Goal: Task Accomplishment & Management: Use online tool/utility

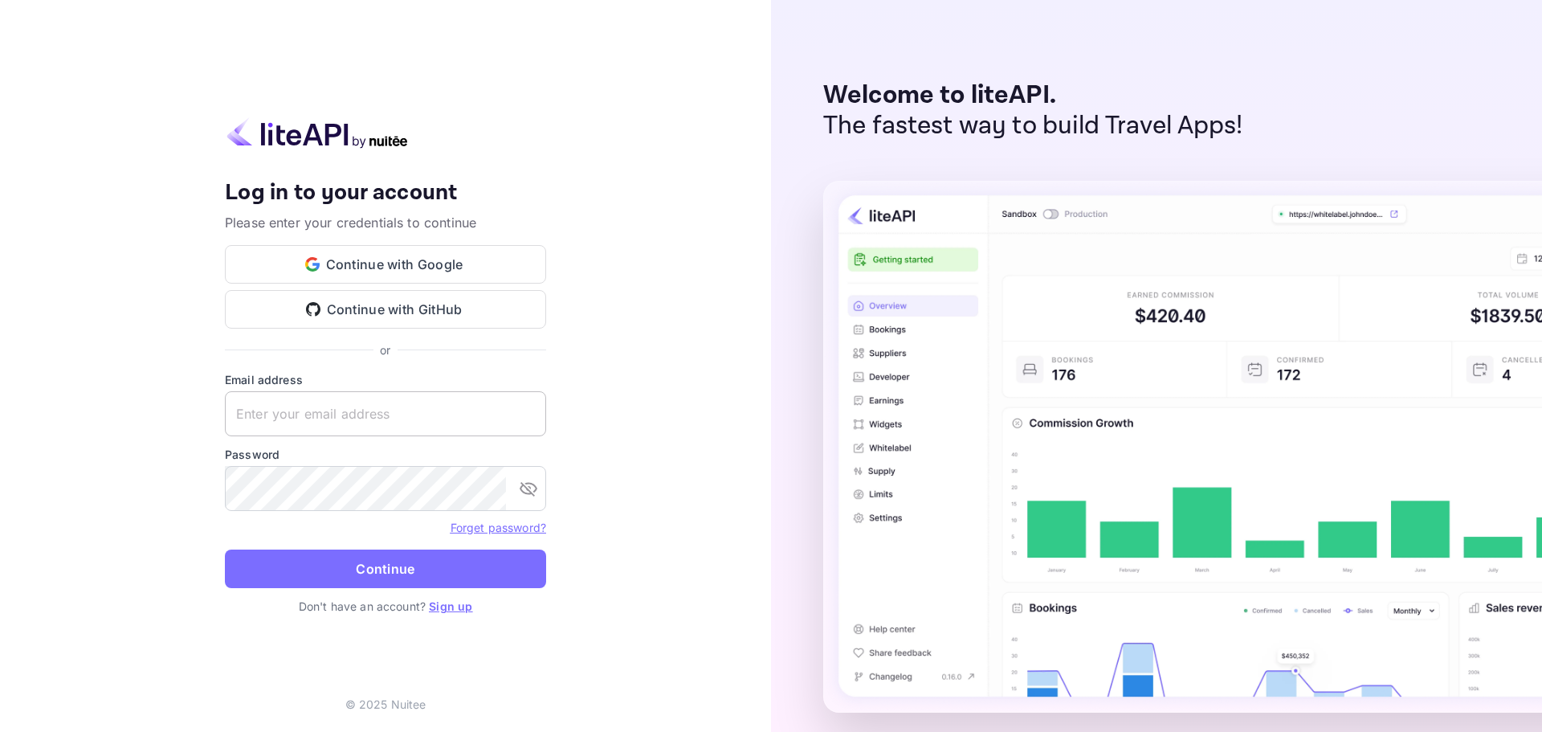
click at [318, 414] on input "text" at bounding box center [385, 413] width 321 height 45
click at [383, 427] on input "text" at bounding box center [385, 413] width 321 height 45
paste input "services@withjoy.com"
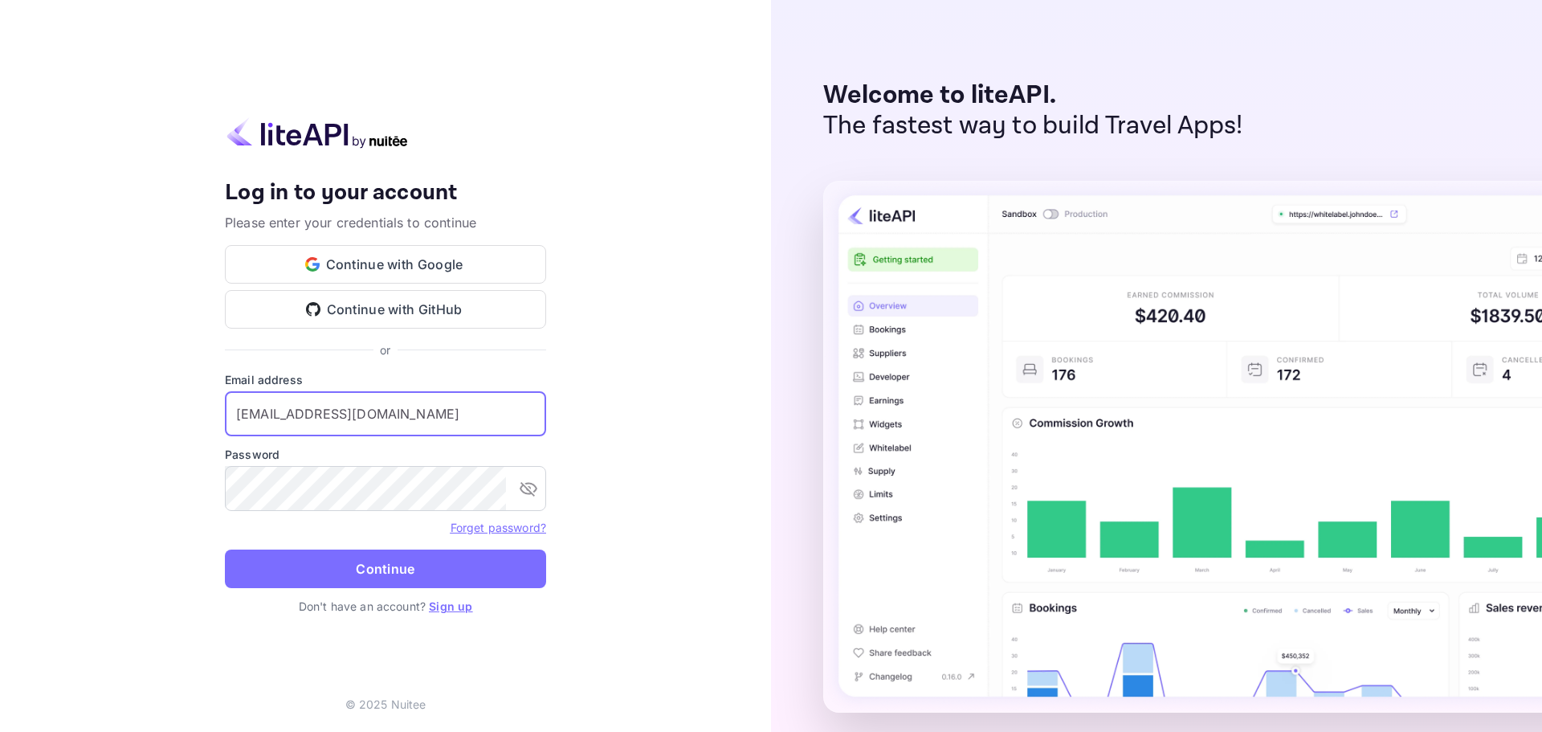
type input "services@withjoy.com"
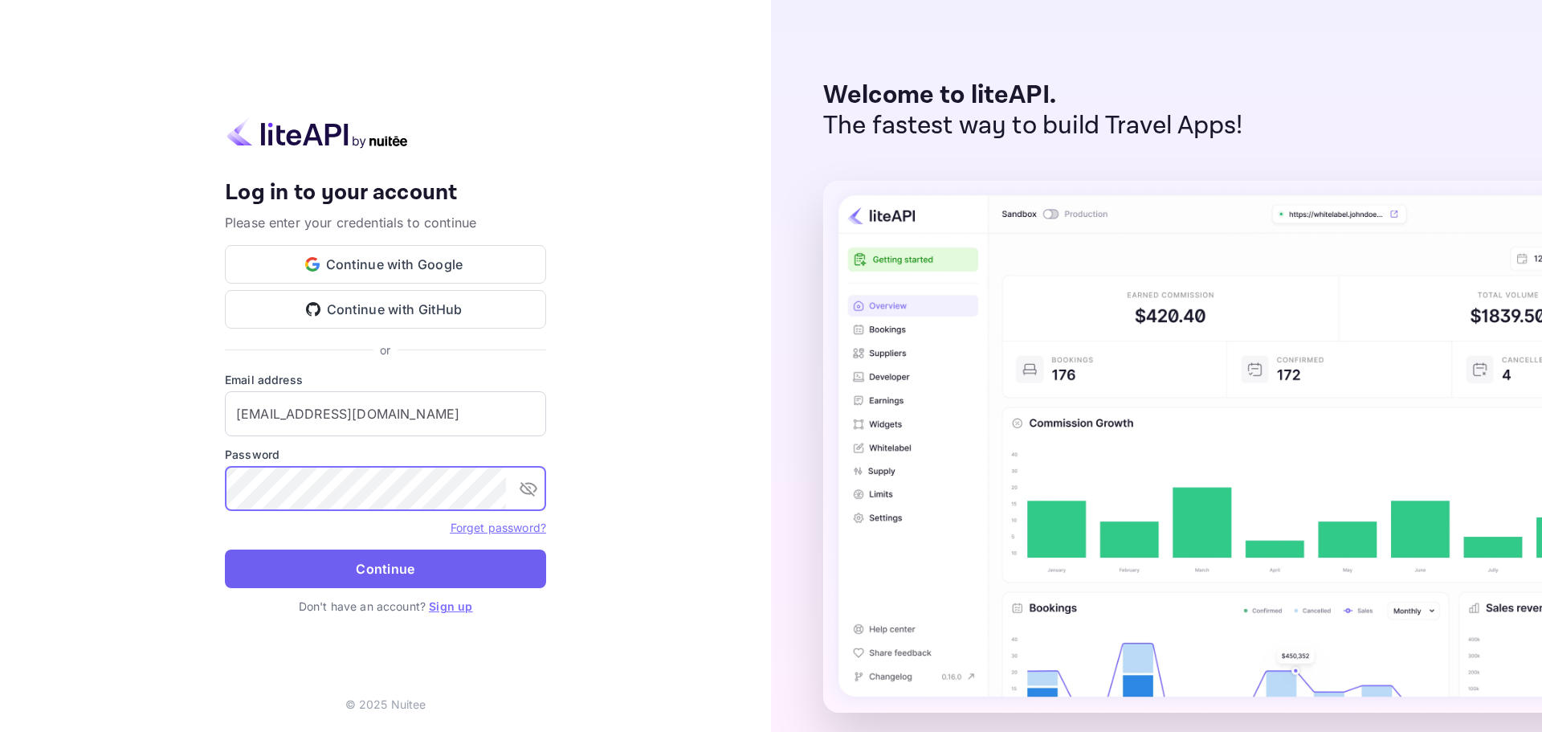
click at [326, 569] on button "Continue" at bounding box center [385, 568] width 321 height 39
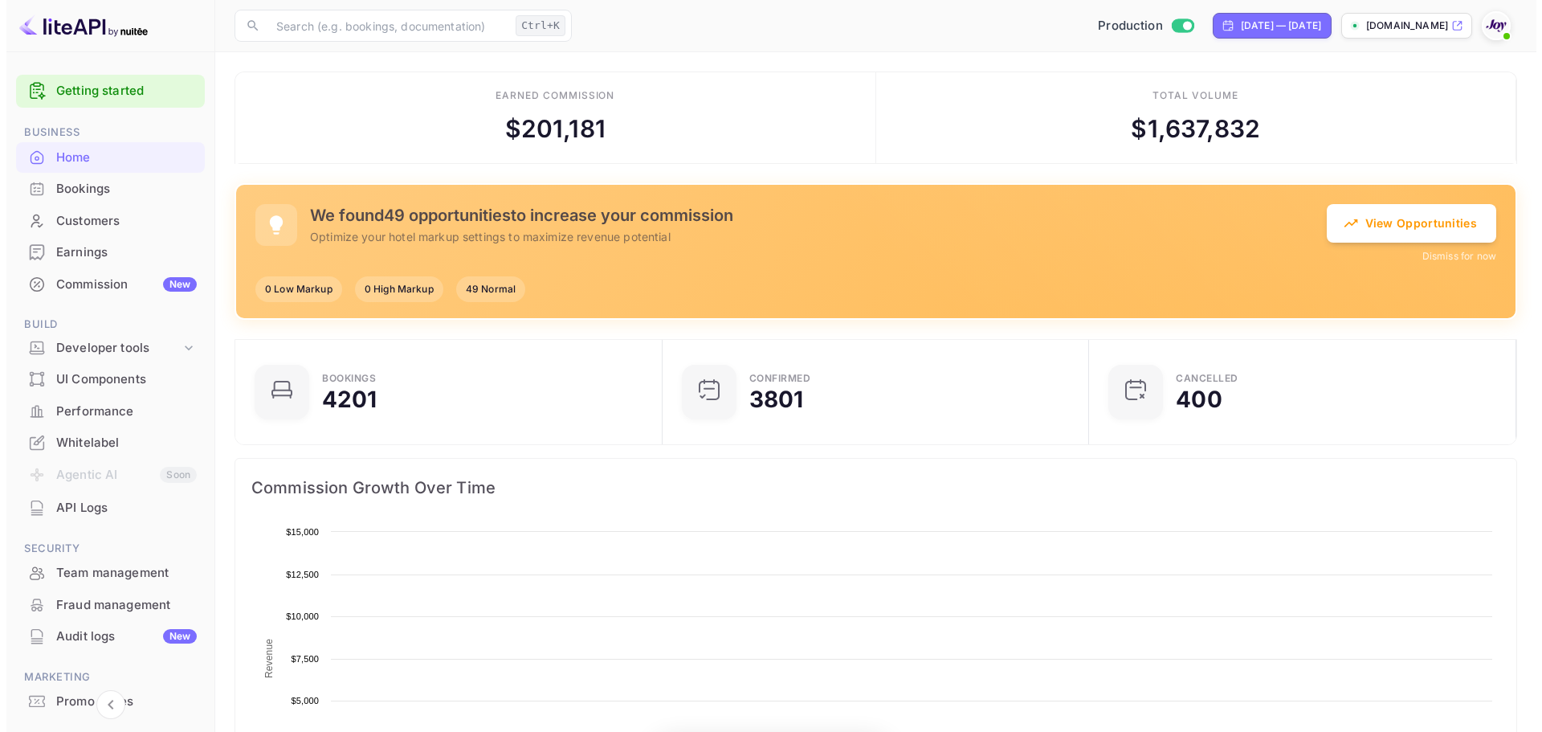
scroll to position [249, 405]
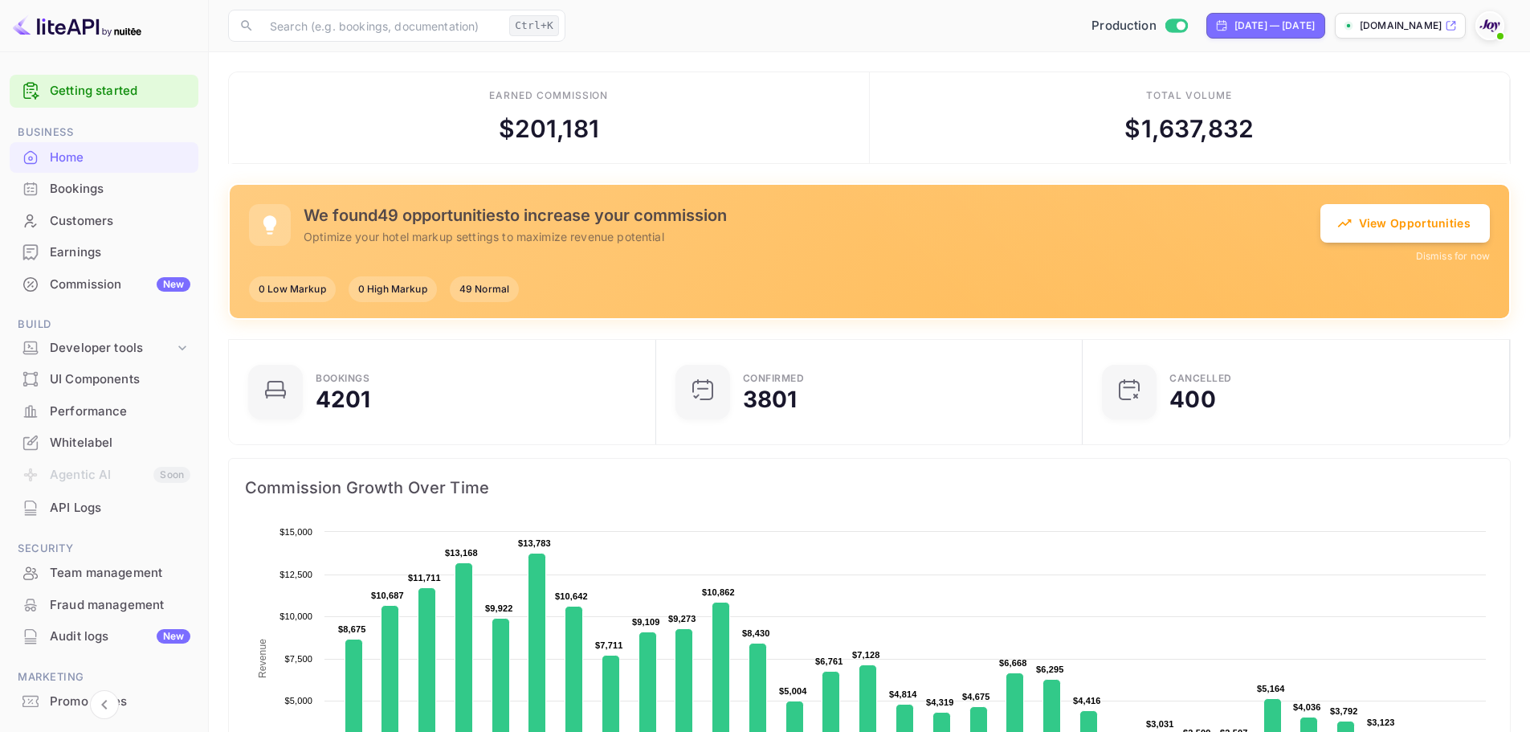
click at [85, 192] on div "Bookings" at bounding box center [120, 189] width 141 height 18
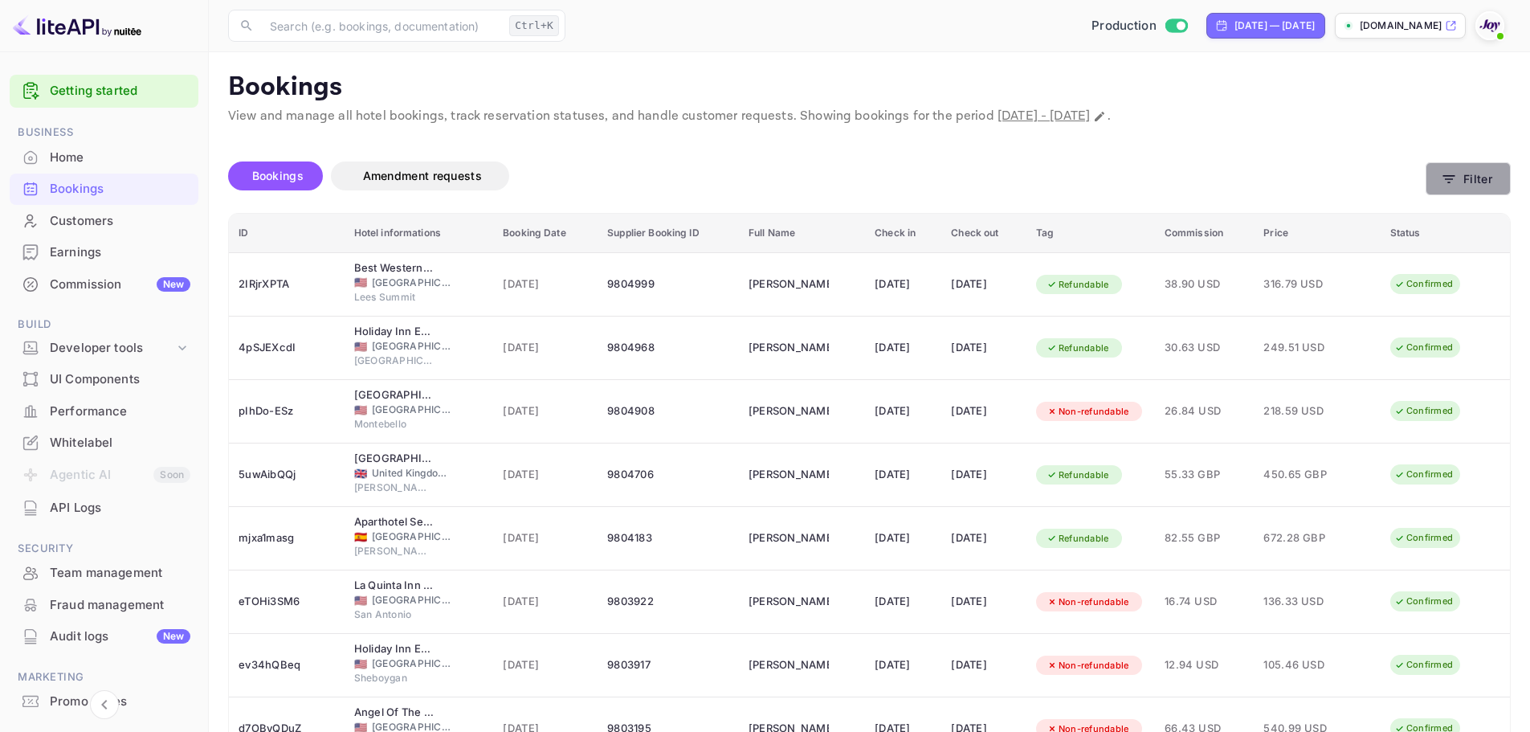
click at [1455, 174] on icon "button" at bounding box center [1449, 179] width 16 height 16
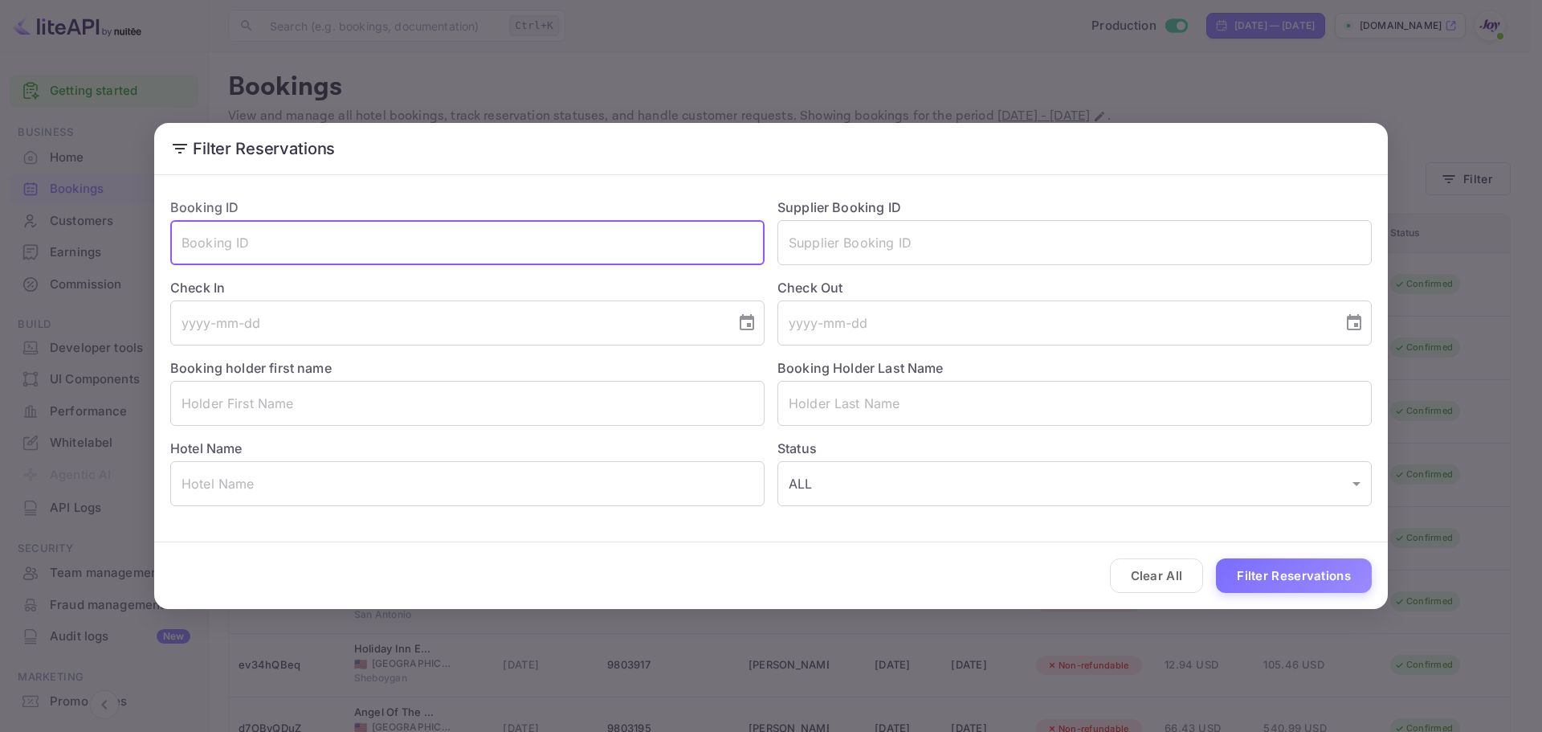
click at [438, 253] on input "text" at bounding box center [467, 242] width 594 height 45
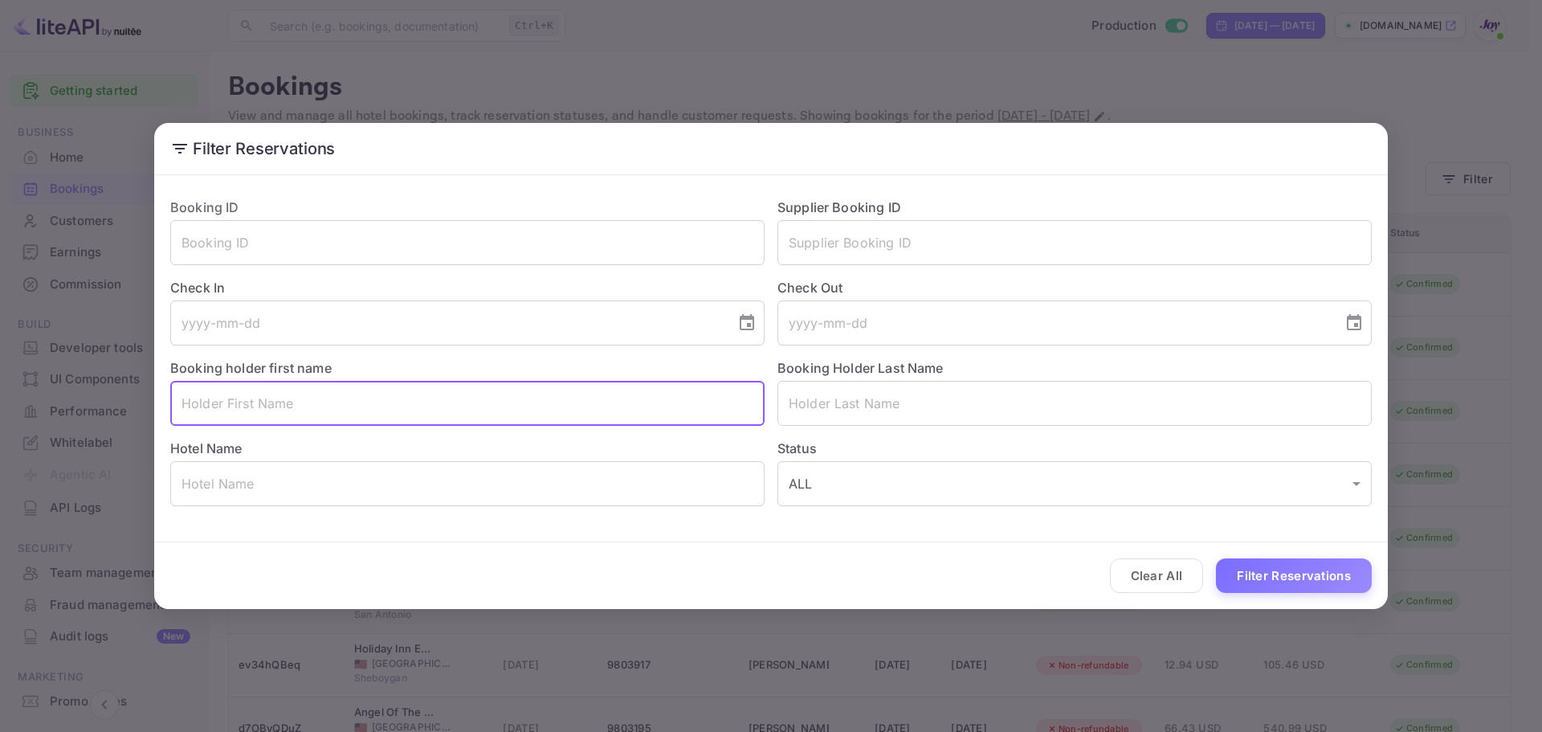
click at [428, 409] on input "text" at bounding box center [467, 403] width 594 height 45
paste input "Nykita sahota"
drag, startPoint x: 292, startPoint y: 408, endPoint x: 224, endPoint y: 413, distance: 68.4
click at [224, 413] on input "Nykita sahota" at bounding box center [467, 403] width 594 height 45
type input "Nykita"
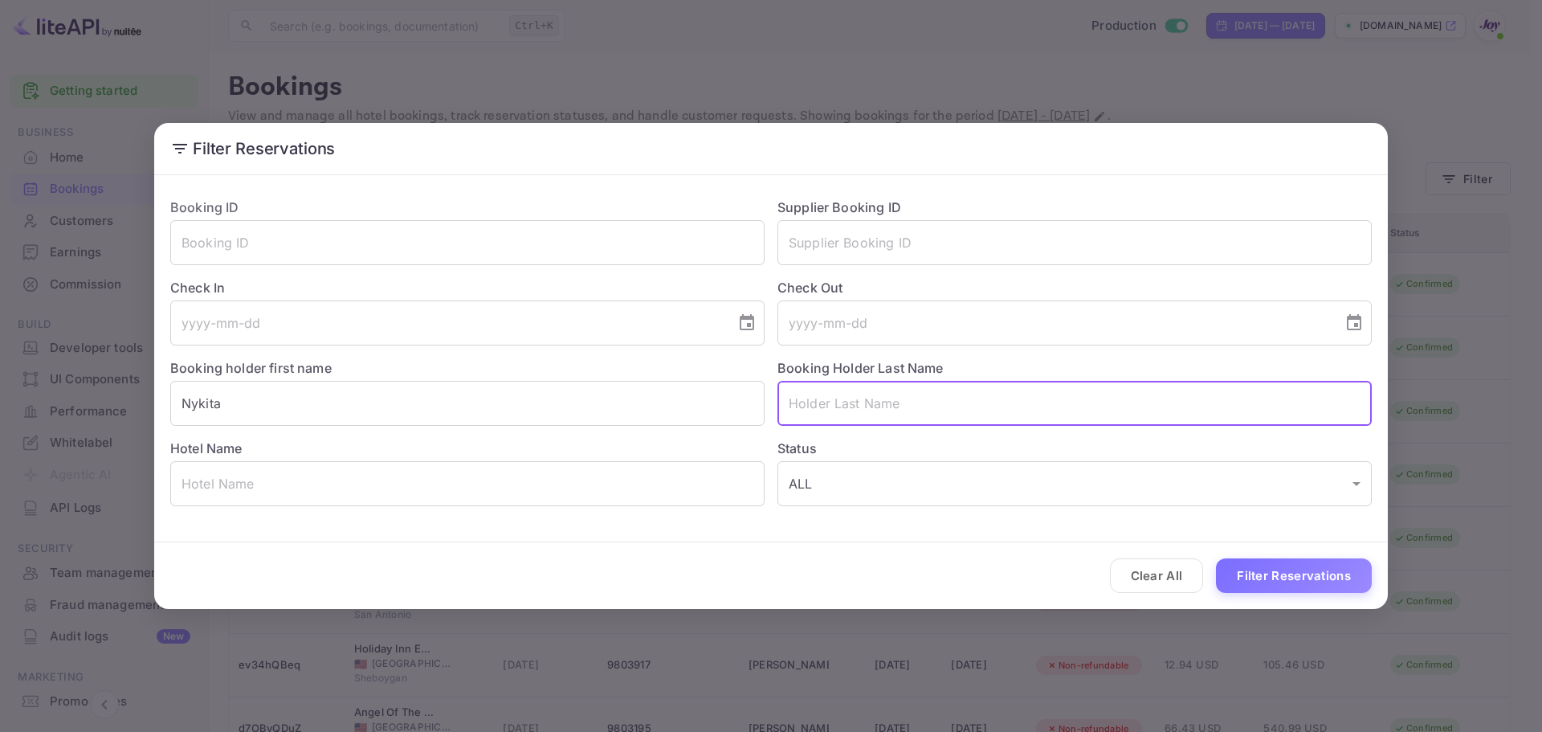
click at [933, 397] on input "text" at bounding box center [1074, 403] width 594 height 45
paste input "Nykita sahota"
drag, startPoint x: 833, startPoint y: 408, endPoint x: 616, endPoint y: 407, distance: 216.8
click at [616, 407] on div "Booking ID ​ Supplier Booking ID ​ Check In ​ Check Out ​ Booking holder first …" at bounding box center [764, 345] width 1214 height 321
type input "sahota"
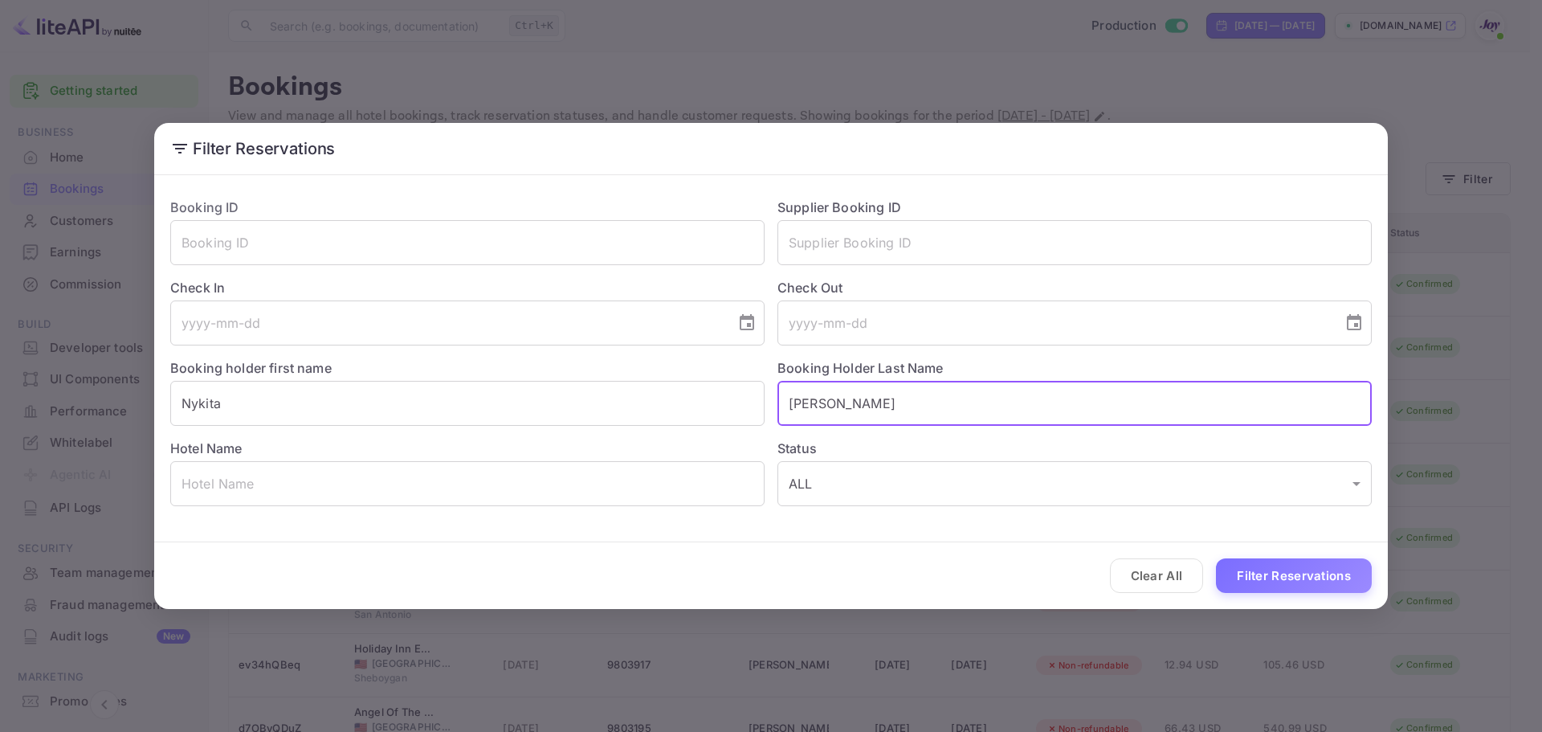
click at [1339, 576] on button "Filter Reservations" at bounding box center [1294, 575] width 156 height 35
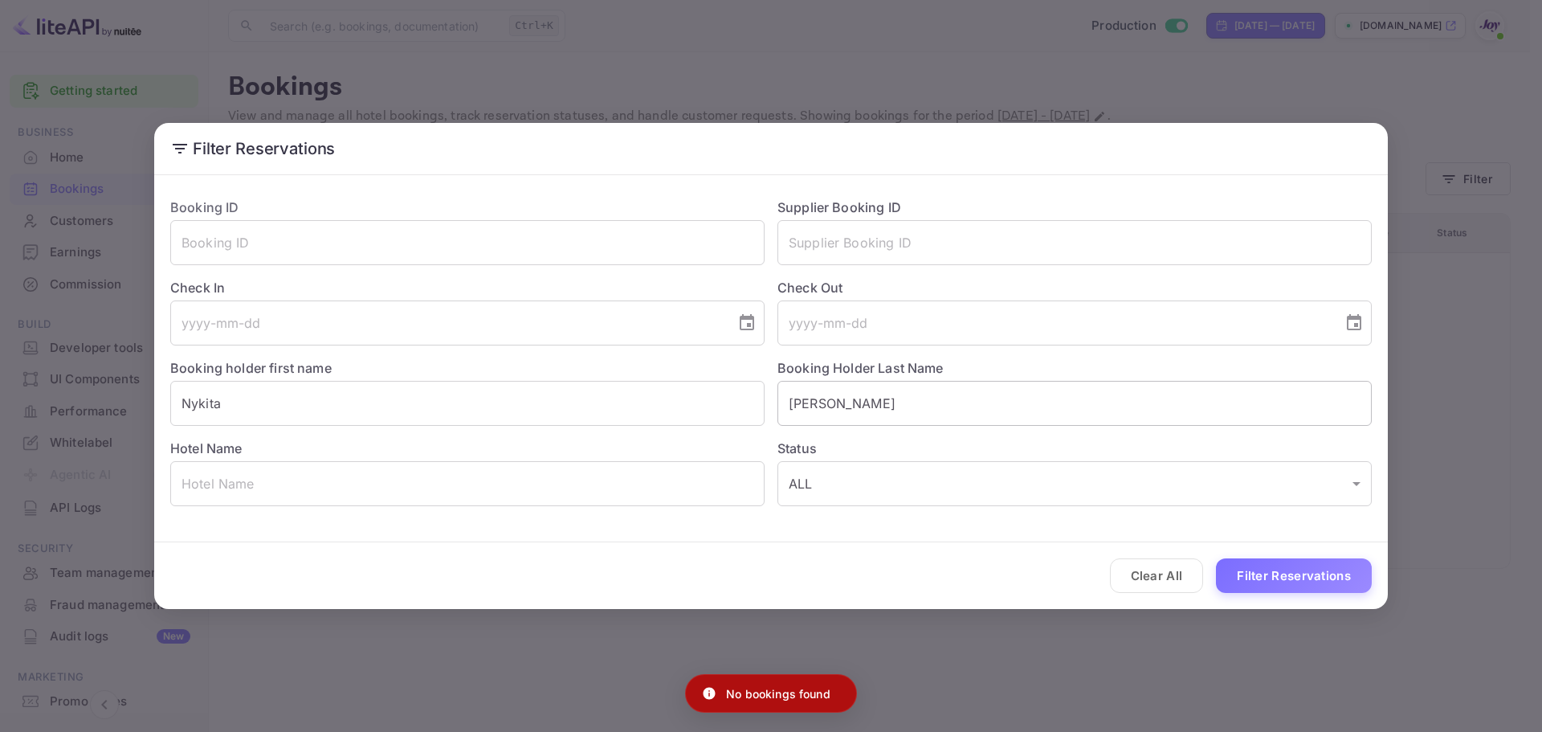
click at [790, 406] on input "sahota" at bounding box center [1074, 403] width 594 height 45
click at [1293, 575] on button "Filter Reservations" at bounding box center [1294, 575] width 156 height 35
click at [1001, 658] on div "Filter Reservations Booking ID ​ Supplier Booking ID ​ Check In ​ Check Out ​ B…" at bounding box center [771, 366] width 1542 height 732
